Goal: Obtain resource: Download file/media

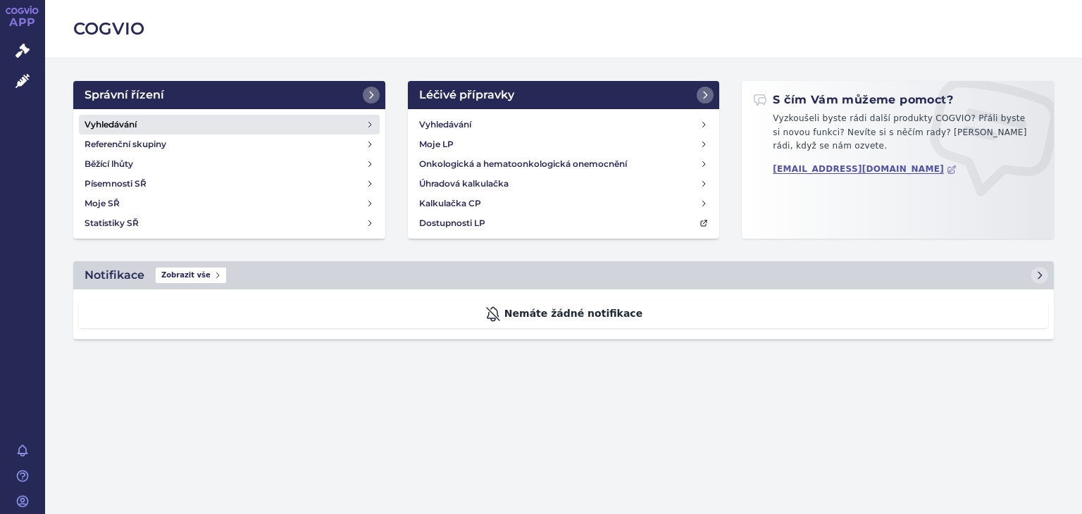
click at [144, 119] on link "Vyhledávání" at bounding box center [229, 125] width 301 height 20
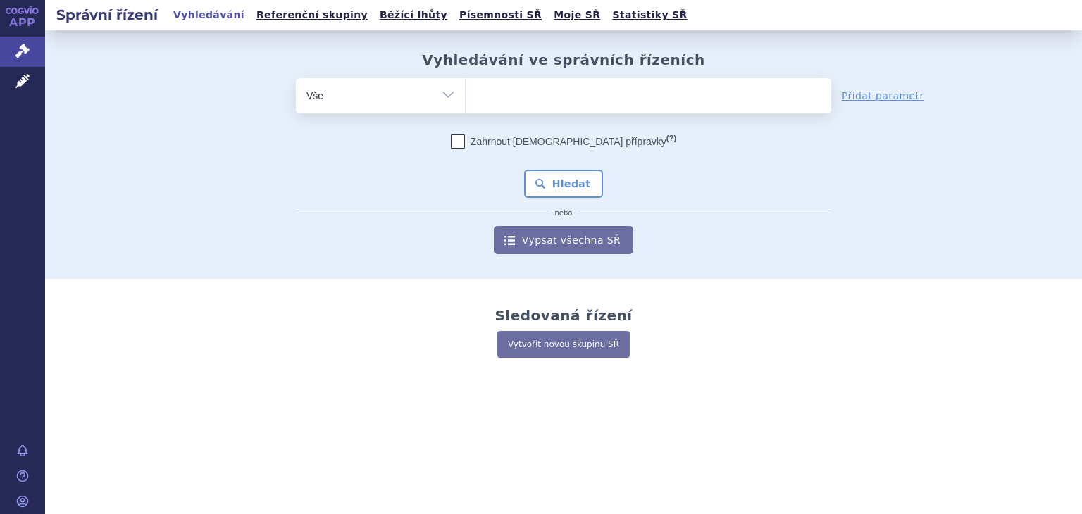
click at [492, 102] on ul at bounding box center [649, 93] width 366 height 30
click at [466, 102] on select at bounding box center [465, 94] width 1 height 35
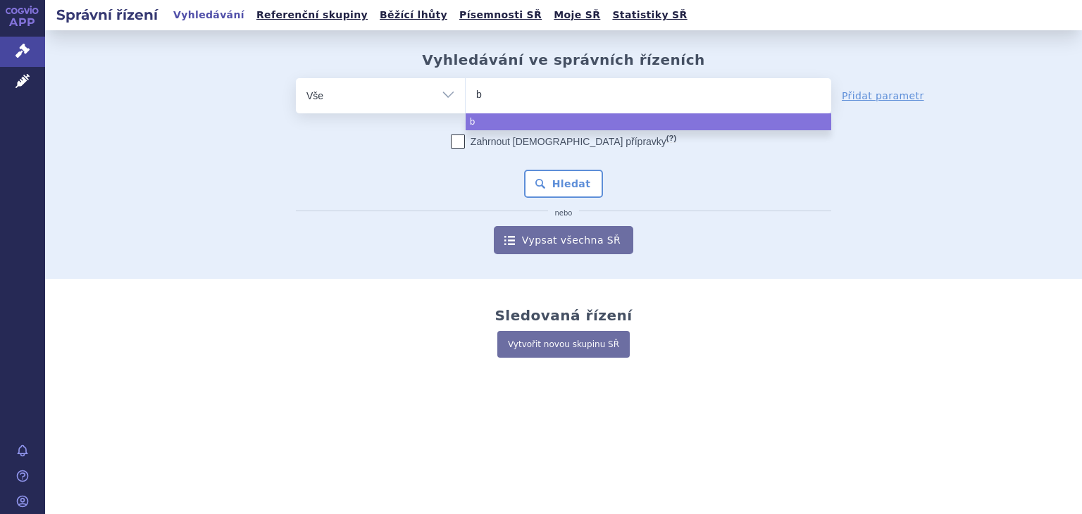
type input "be"
type input "beyo"
type input "beyon"
type input "beyontt"
type input "beyonttr"
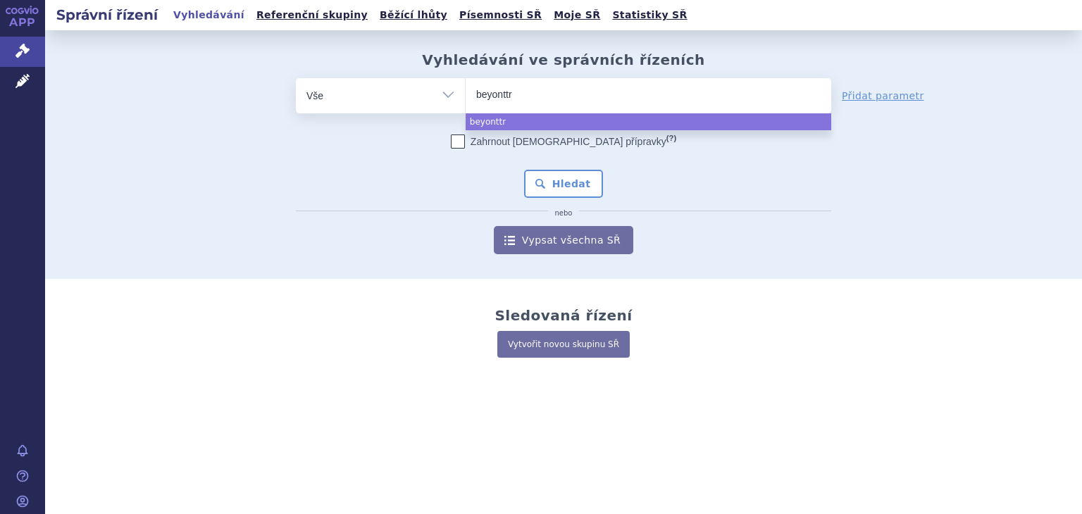
type input "beyonttra"
select select "beyonttra"
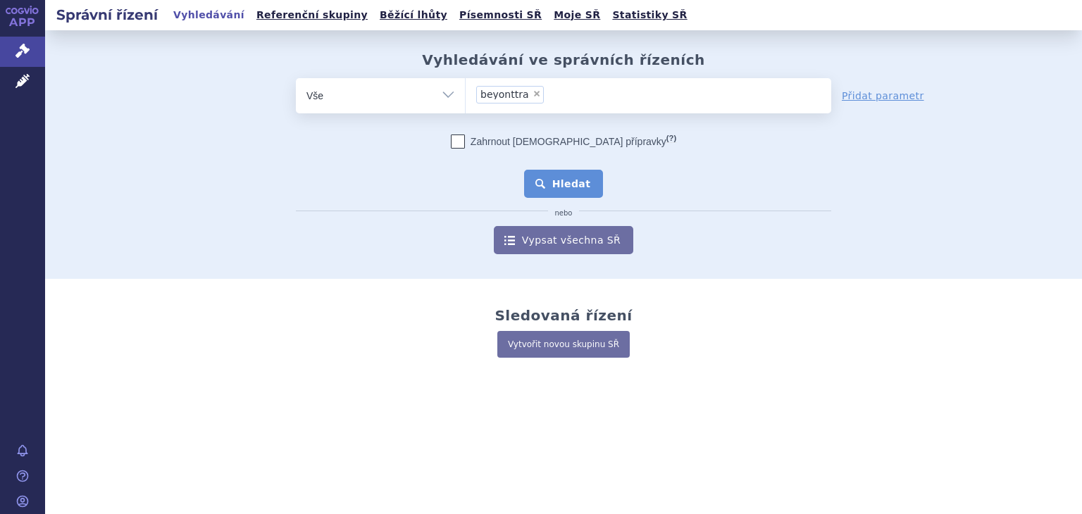
click at [554, 179] on button "Hledat" at bounding box center [564, 184] width 80 height 28
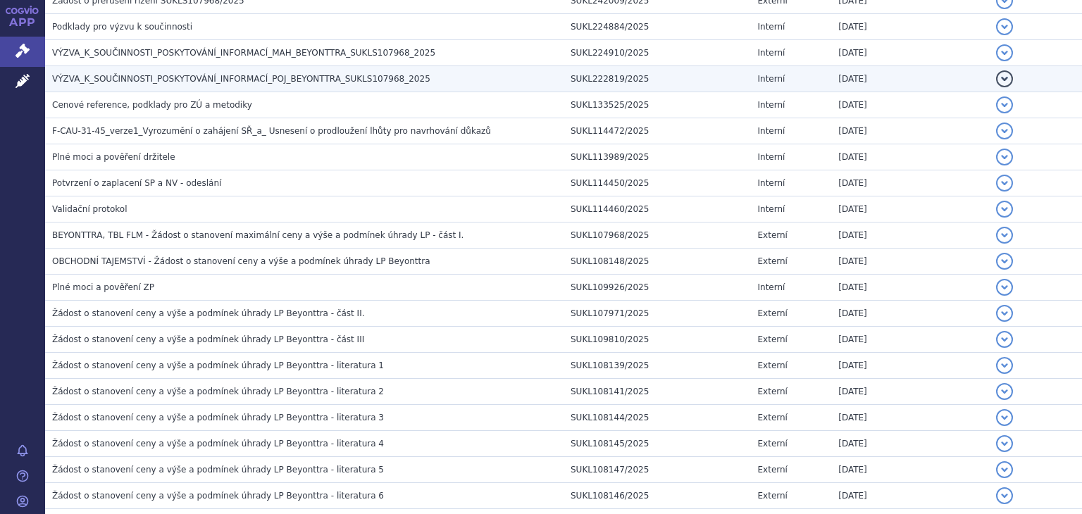
scroll to position [570, 0]
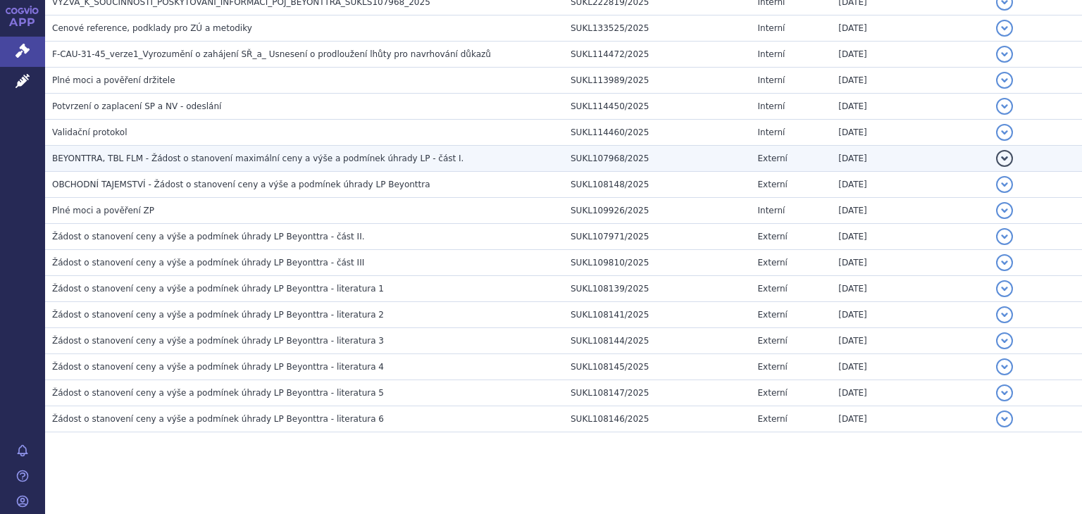
click at [795, 159] on td "Externí" at bounding box center [791, 159] width 81 height 26
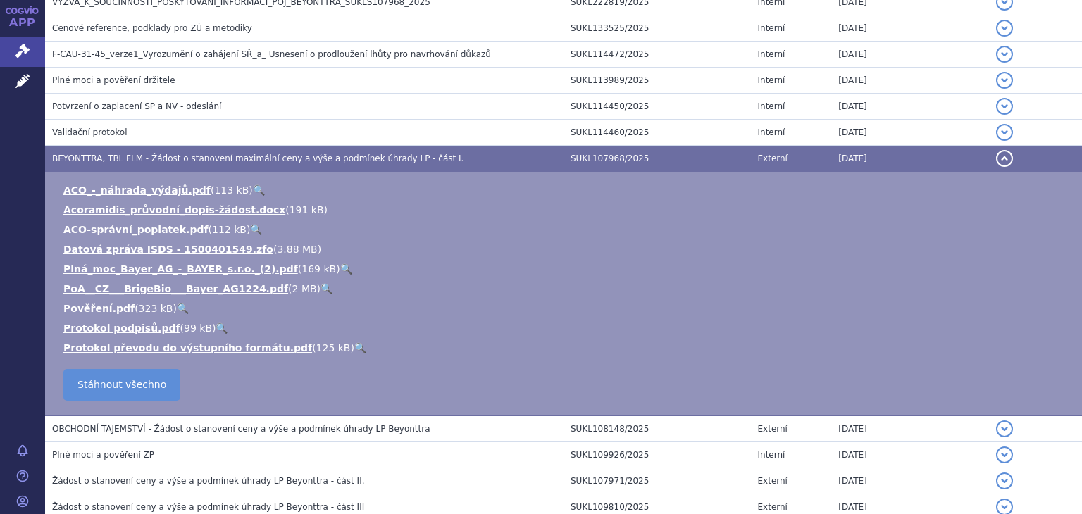
click at [795, 159] on td "Externí" at bounding box center [791, 159] width 81 height 26
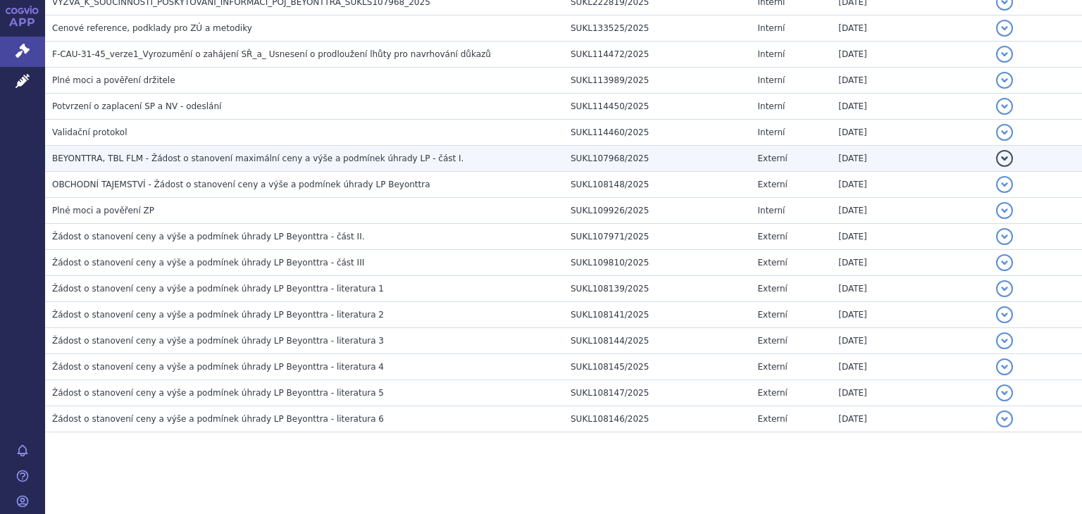
click at [805, 156] on td "Externí" at bounding box center [791, 159] width 81 height 26
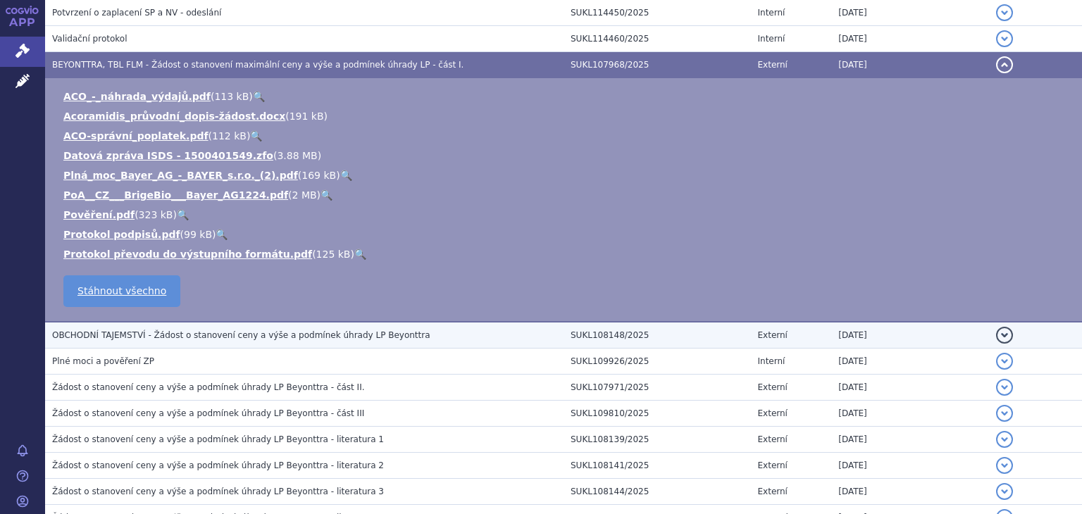
scroll to position [640, 0]
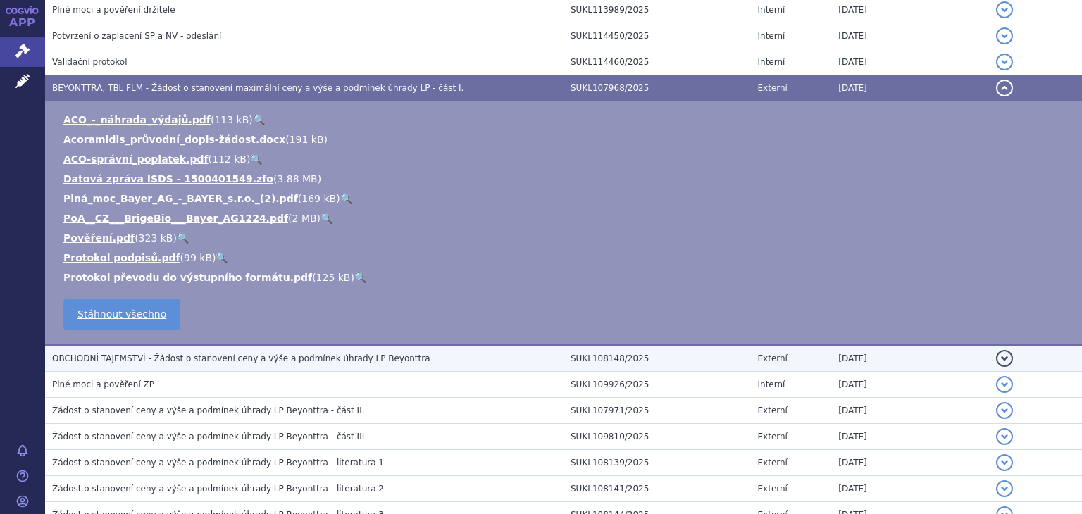
click at [223, 361] on span "OBCHODNÍ TAJEMSTVÍ - Žádost o stanovení ceny a výše a podmínek úhrady LP Beyont…" at bounding box center [241, 359] width 378 height 10
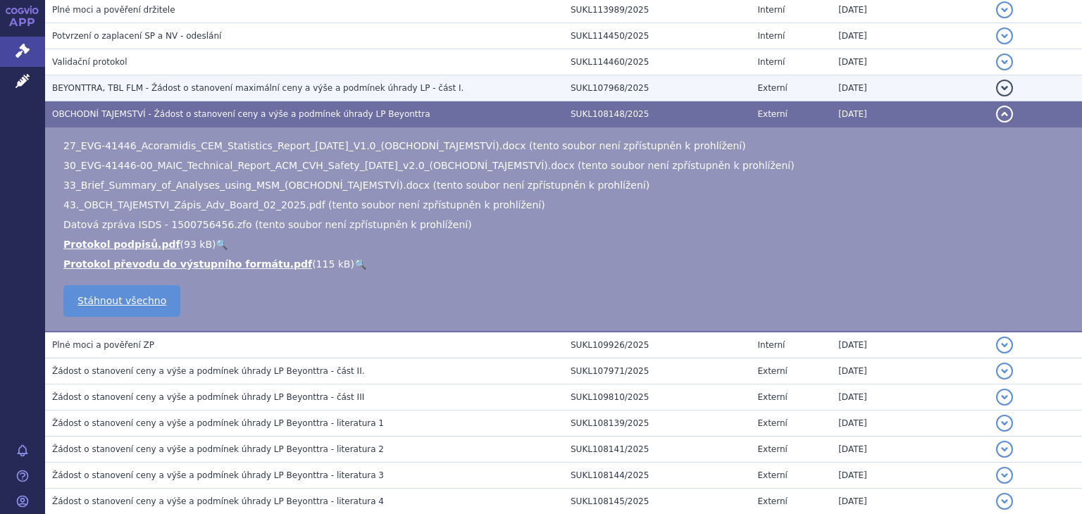
click at [180, 77] on td "BEYONTTRA, TBL FLM - Žádost o stanovení maximální ceny a výše a podmínek úhrady…" at bounding box center [304, 88] width 518 height 26
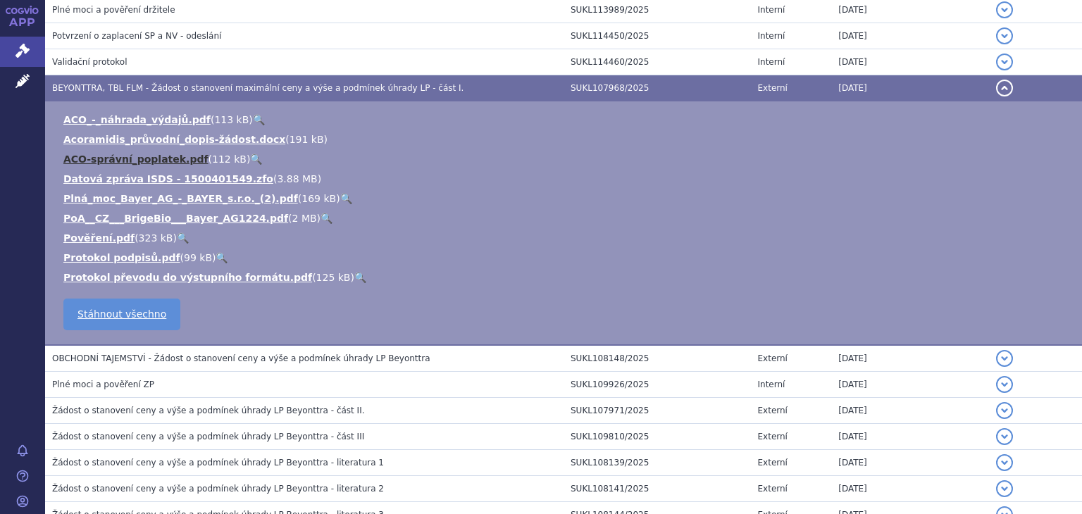
scroll to position [814, 0]
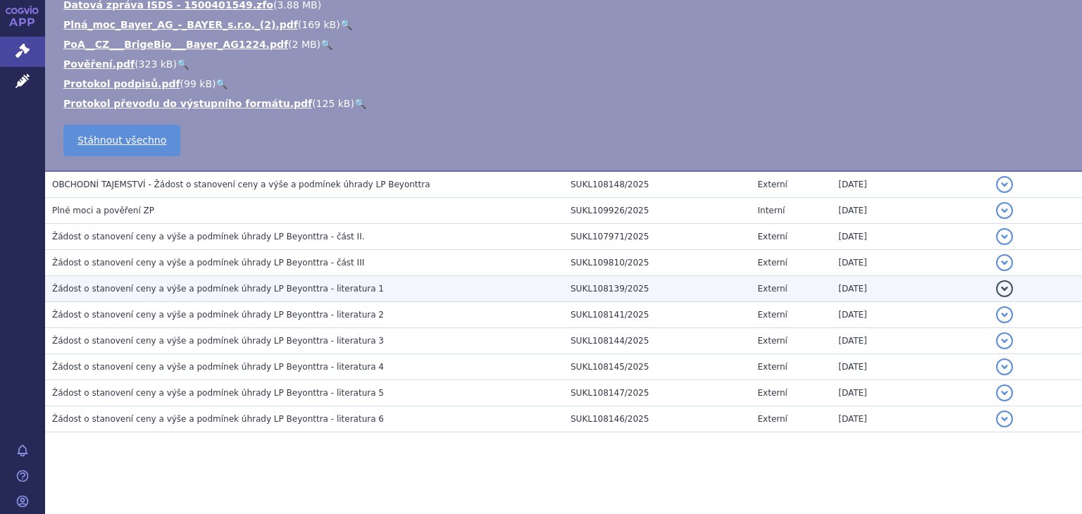
click at [187, 286] on span "Žádost o stanovení ceny a výše a podmínek úhrady LP Beyonttra - literatura 1" at bounding box center [218, 289] width 332 height 10
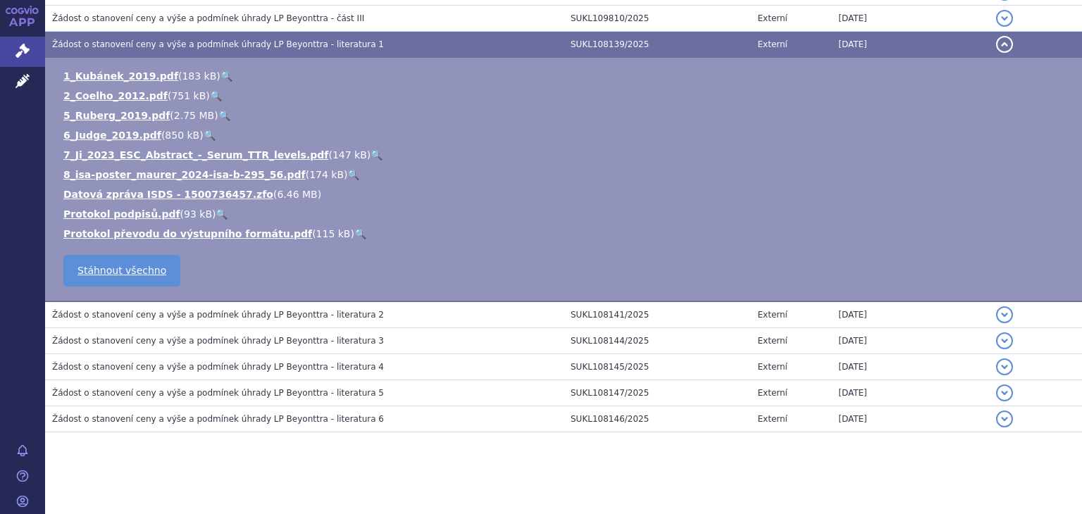
scroll to position [571, 0]
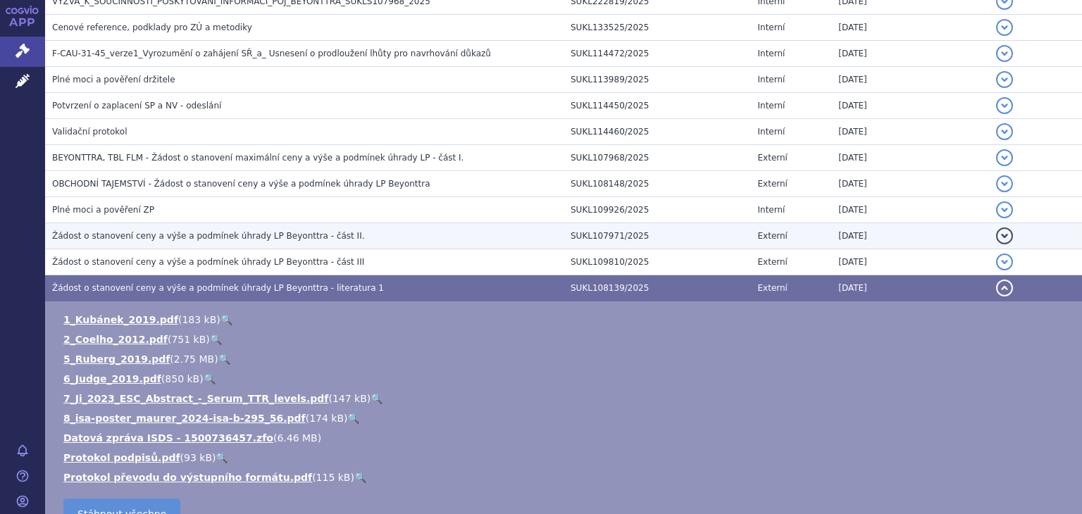
click at [208, 237] on span "Žádost o stanovení ceny a výše a podmínek úhrady LP Beyonttra - část II." at bounding box center [208, 236] width 313 height 10
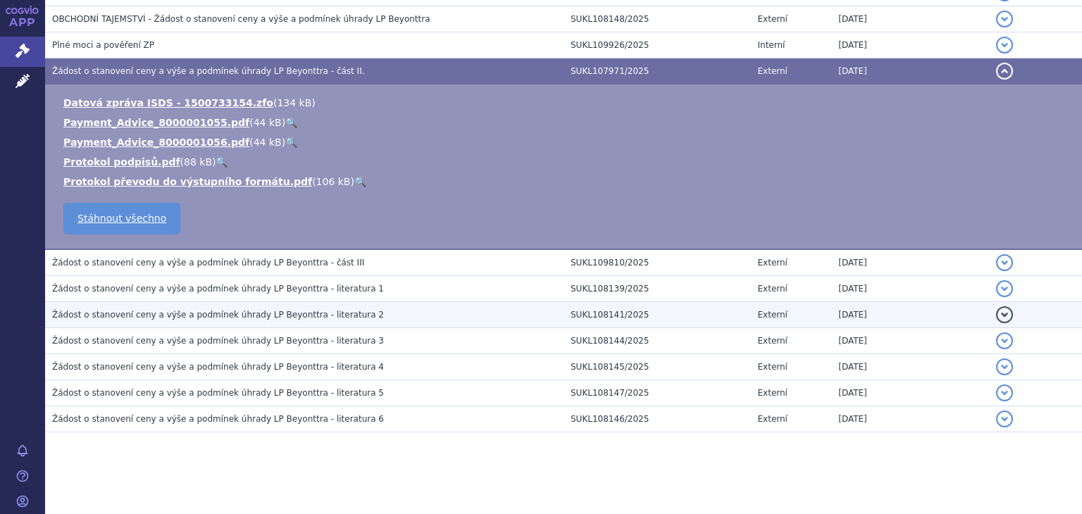
click at [228, 310] on span "Žádost o stanovení ceny a výše a podmínek úhrady LP Beyonttra - literatura 2" at bounding box center [218, 315] width 332 height 10
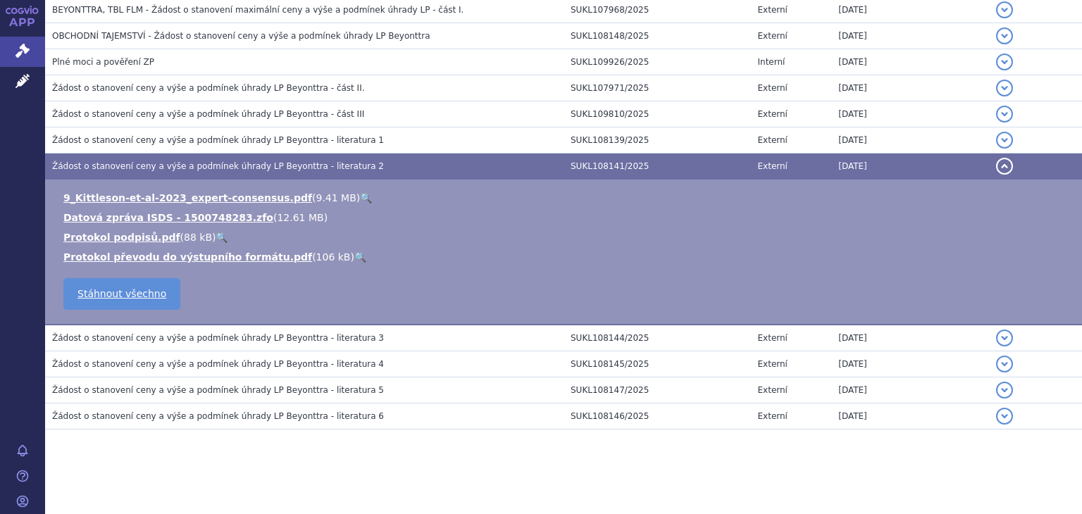
scroll to position [716, 0]
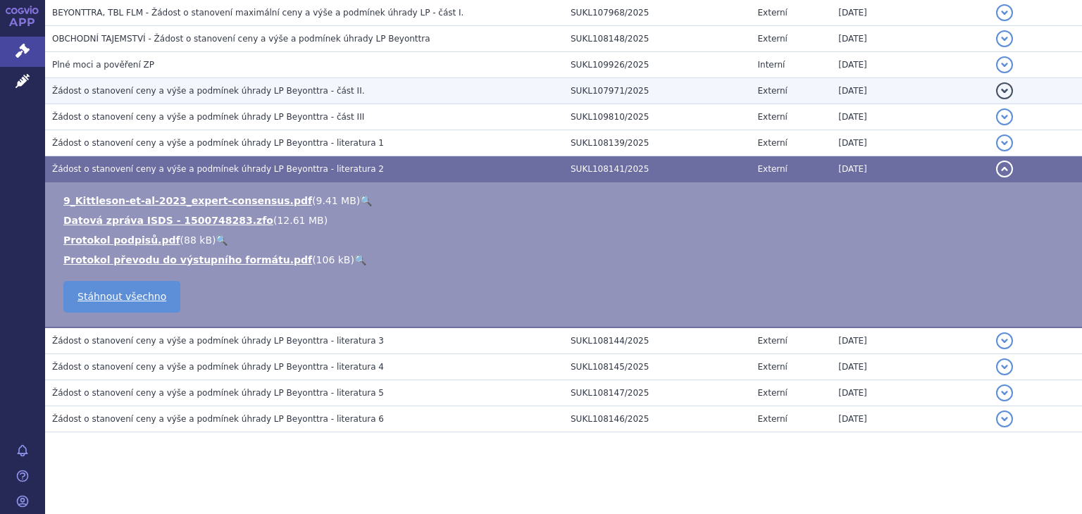
click at [298, 89] on span "Žádost o stanovení ceny a výše a podmínek úhrady LP Beyonttra - část II." at bounding box center [208, 91] width 313 height 10
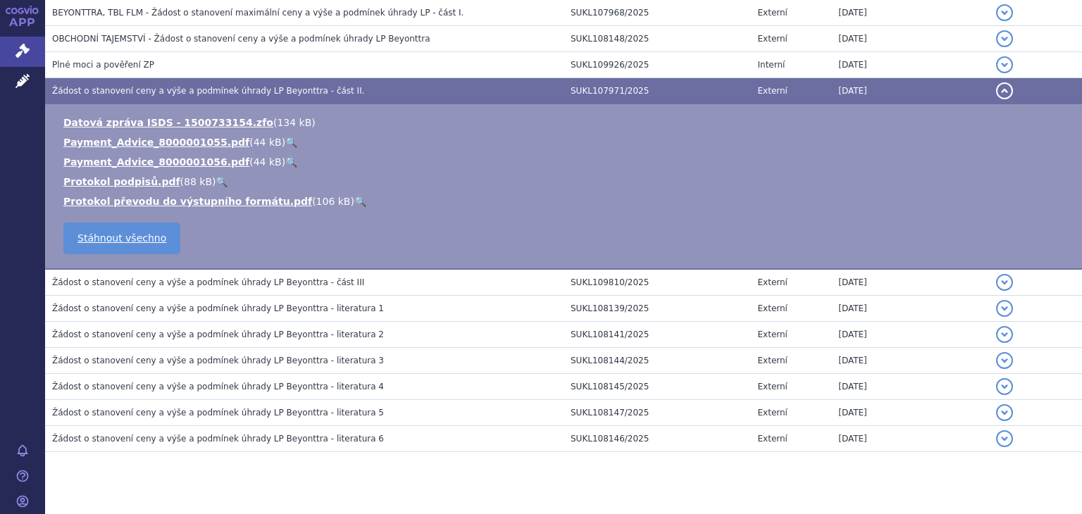
scroll to position [735, 0]
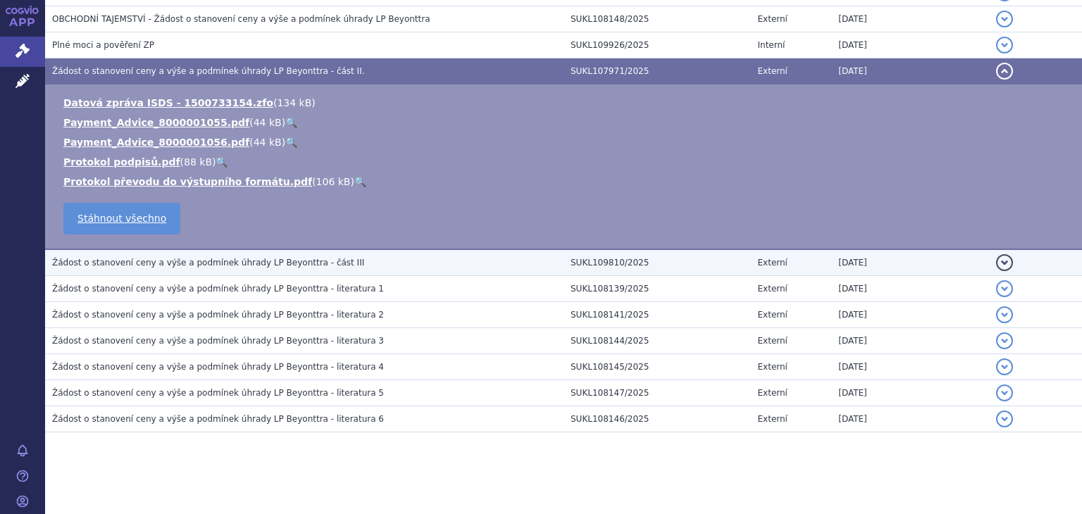
click at [291, 263] on span "Žádost o stanovení ceny a výše a podmínek úhrady LP Beyonttra - část III" at bounding box center [208, 263] width 312 height 10
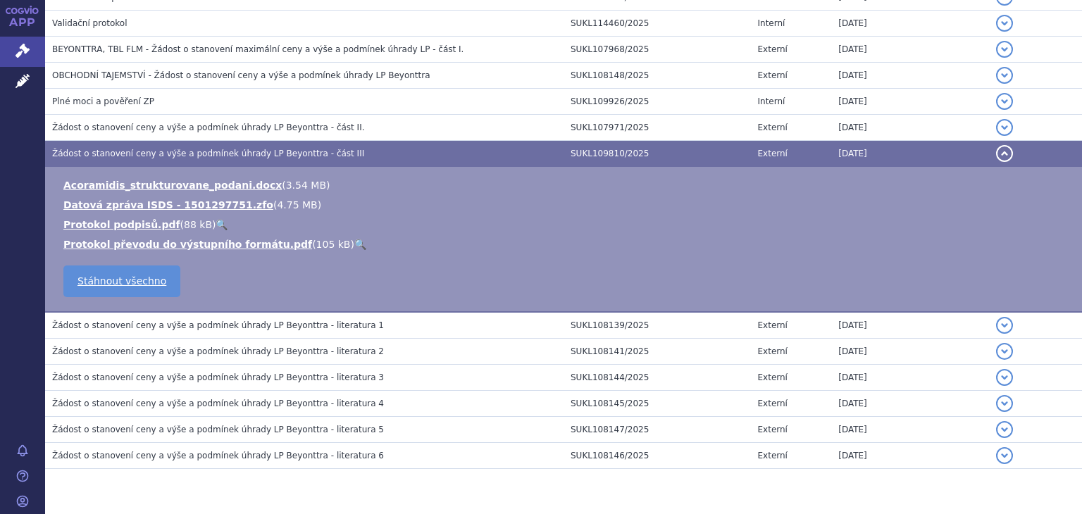
scroll to position [645, 0]
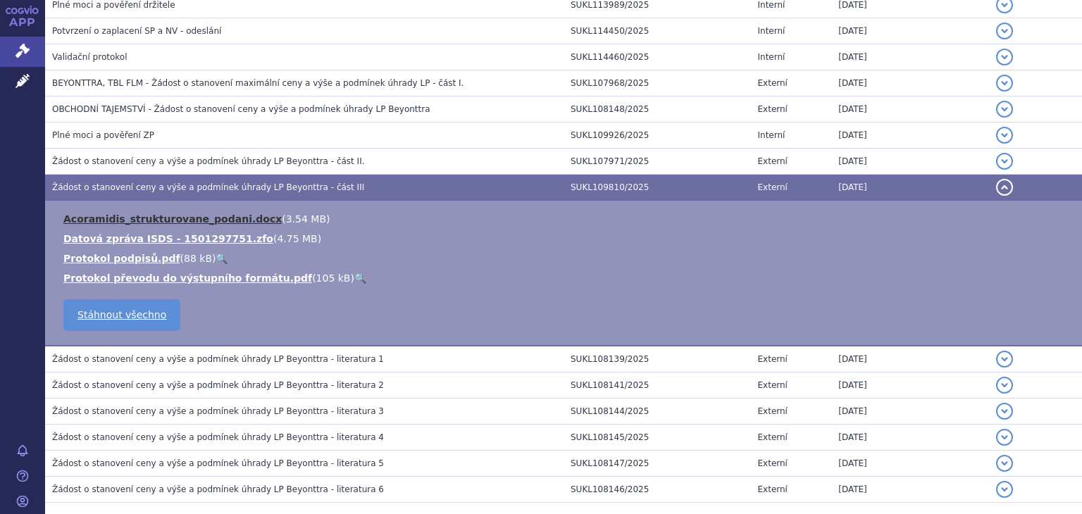
click at [224, 213] on link "Acoramidis_strukturovane_podani.docx" at bounding box center [172, 218] width 218 height 11
